Goal: Task Accomplishment & Management: Use online tool/utility

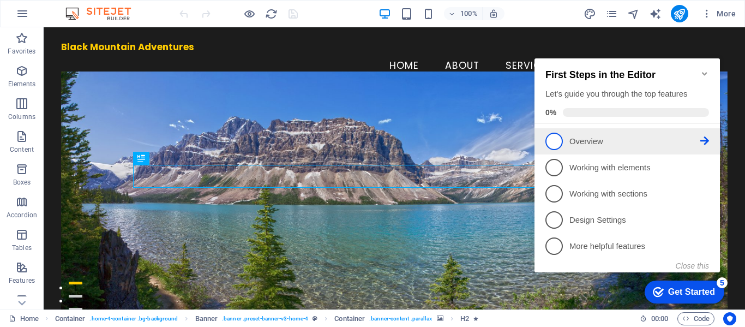
click at [702, 136] on icon at bounding box center [704, 140] width 9 height 9
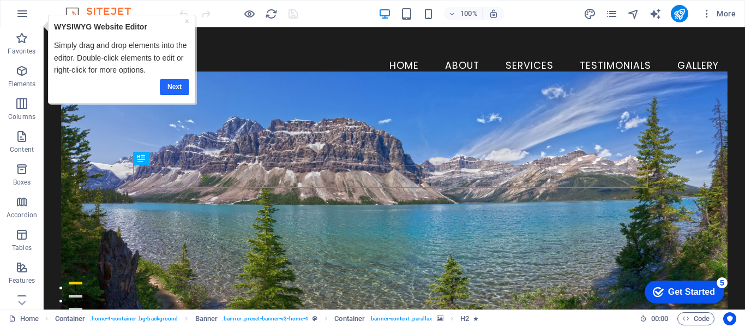
click at [174, 87] on link "Next" at bounding box center [173, 87] width 29 height 16
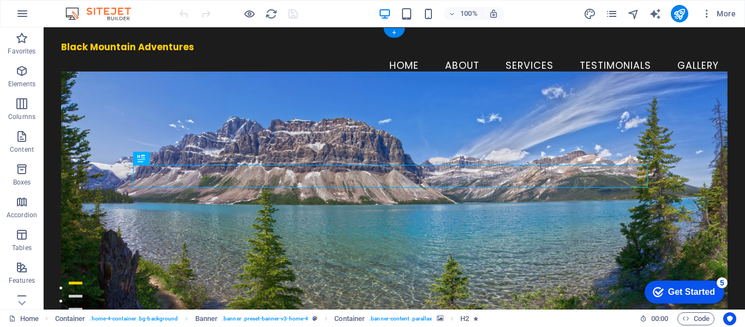
click at [335, 122] on figure at bounding box center [394, 199] width 666 height 257
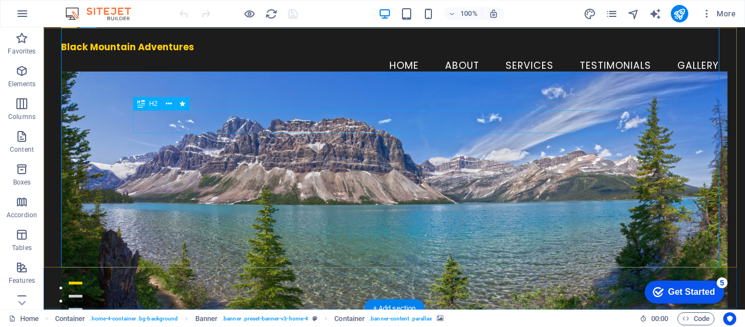
scroll to position [55, 0]
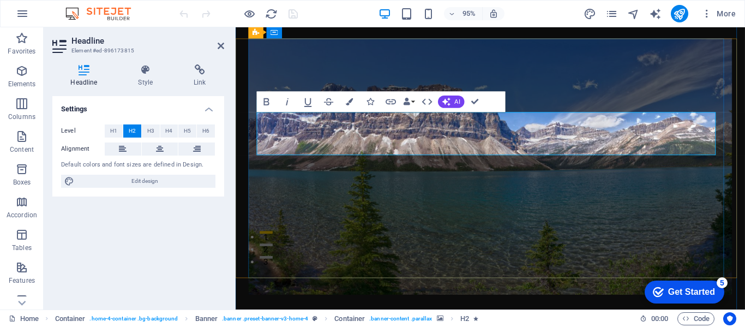
scroll to position [43, 0]
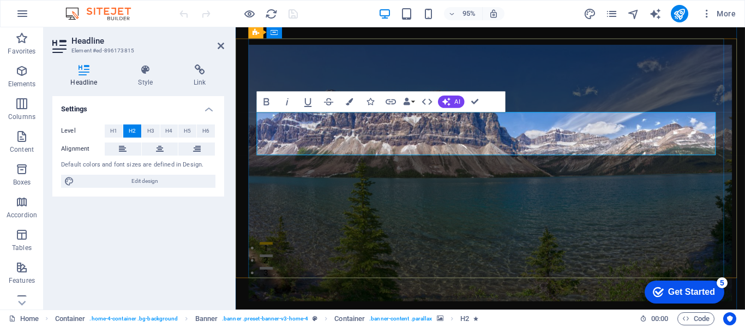
drag, startPoint x: 573, startPoint y: 128, endPoint x: 426, endPoint y: 128, distance: 147.2
click at [268, 101] on icon "button" at bounding box center [266, 101] width 5 height 7
drag, startPoint x: 372, startPoint y: 150, endPoint x: 623, endPoint y: 157, distance: 250.9
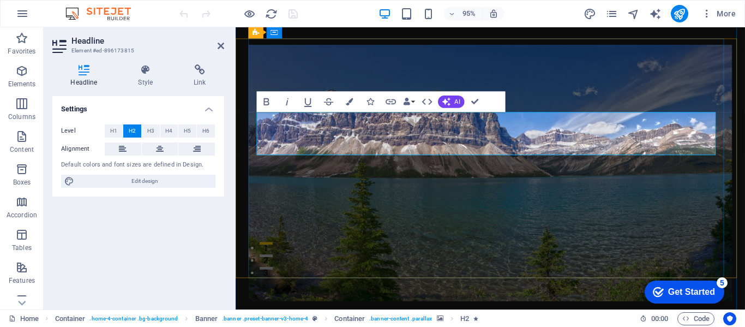
click at [265, 100] on icon "button" at bounding box center [266, 101] width 13 height 13
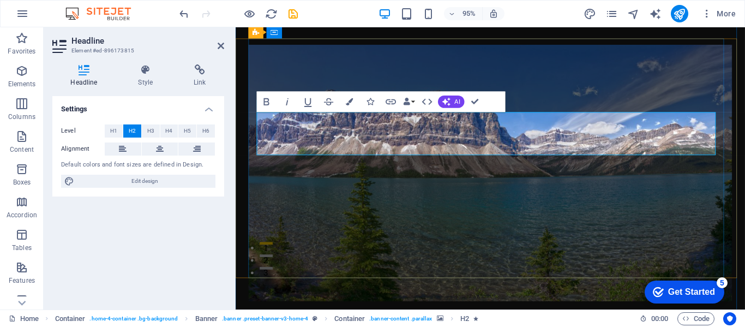
scroll to position [55, 0]
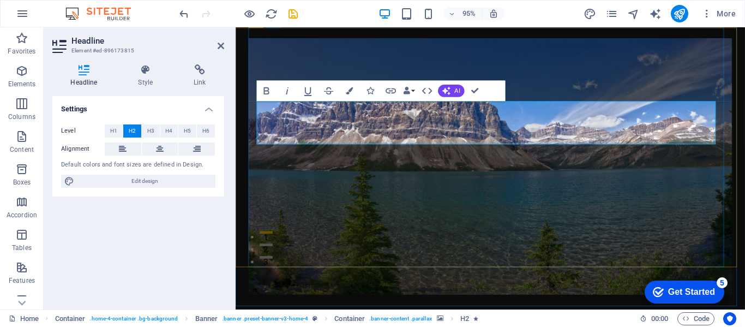
drag, startPoint x: 570, startPoint y: 116, endPoint x: 434, endPoint y: 118, distance: 135.8
click at [147, 71] on icon at bounding box center [145, 69] width 51 height 11
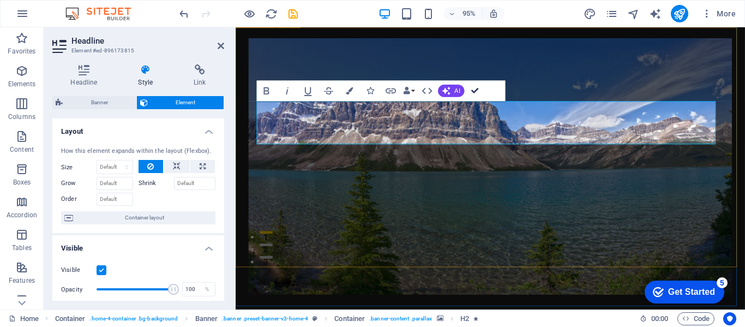
drag, startPoint x: 477, startPoint y: 88, endPoint x: 434, endPoint y: 61, distance: 51.0
